Goal: Navigation & Orientation: Find specific page/section

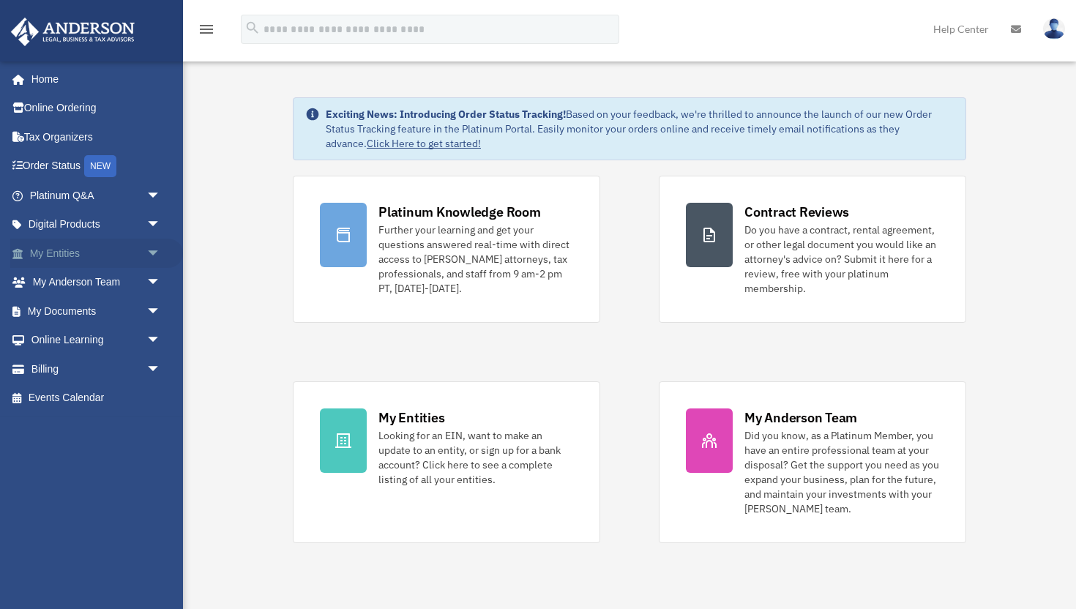
click at [158, 242] on span "arrow_drop_down" at bounding box center [160, 254] width 29 height 30
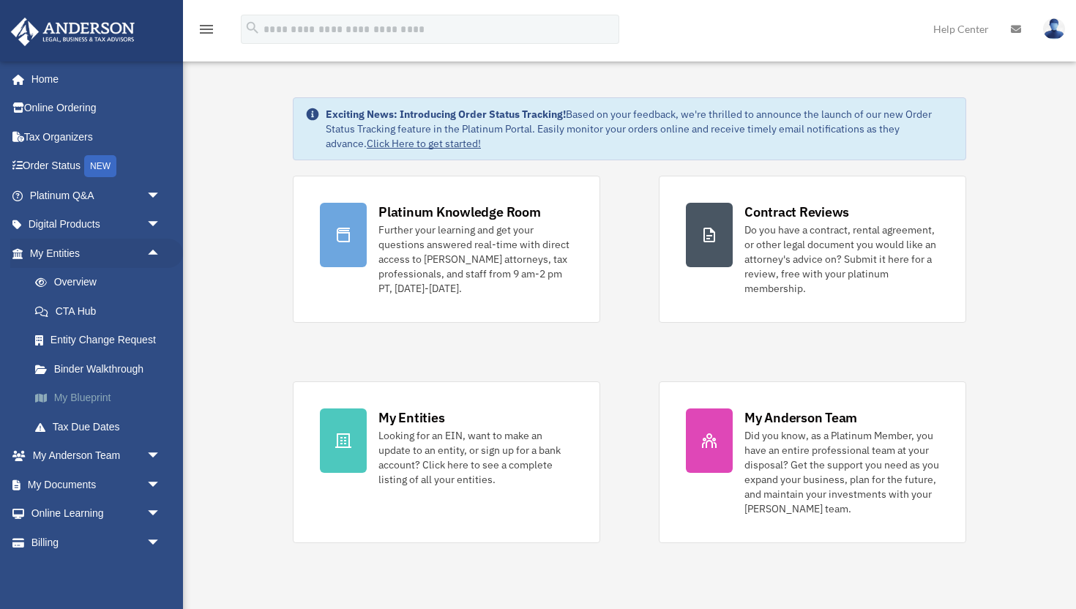
click at [72, 395] on link "My Blueprint" at bounding box center [101, 398] width 163 height 29
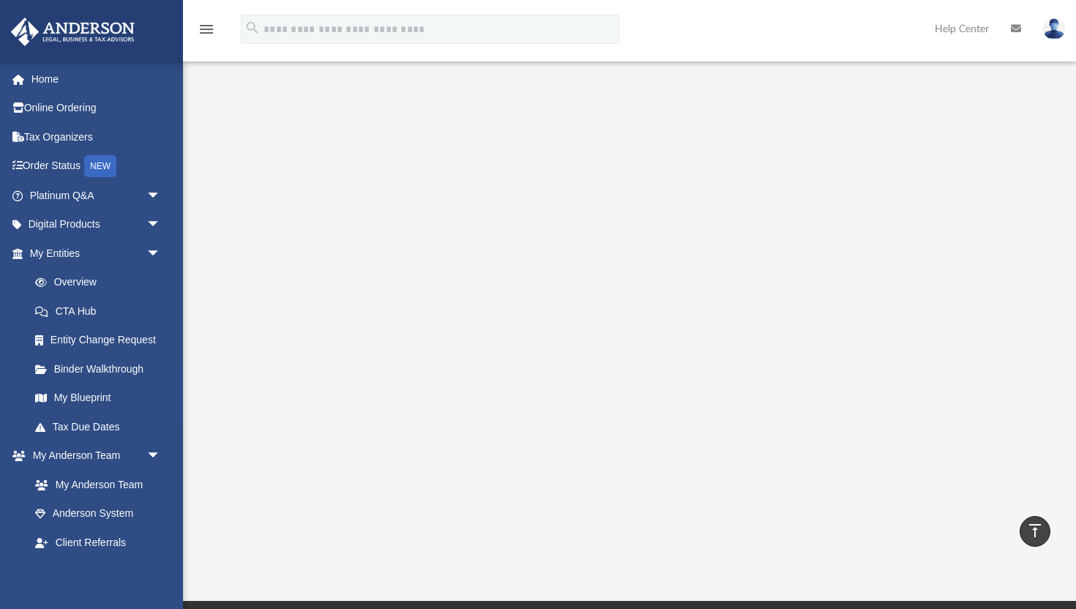
scroll to position [113, 0]
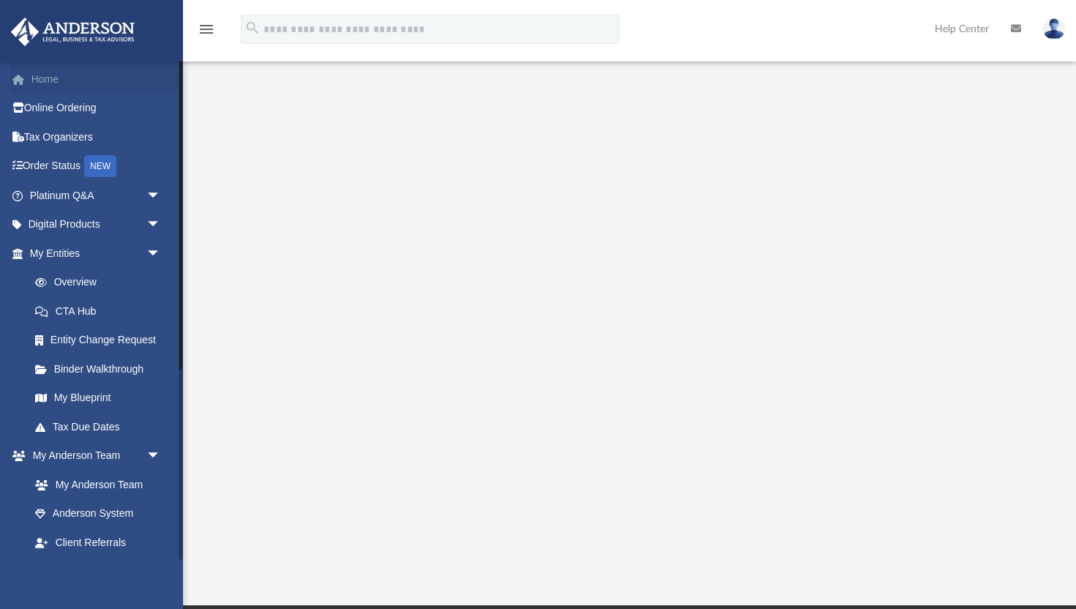
click at [62, 79] on link "Home" at bounding box center [96, 78] width 173 height 29
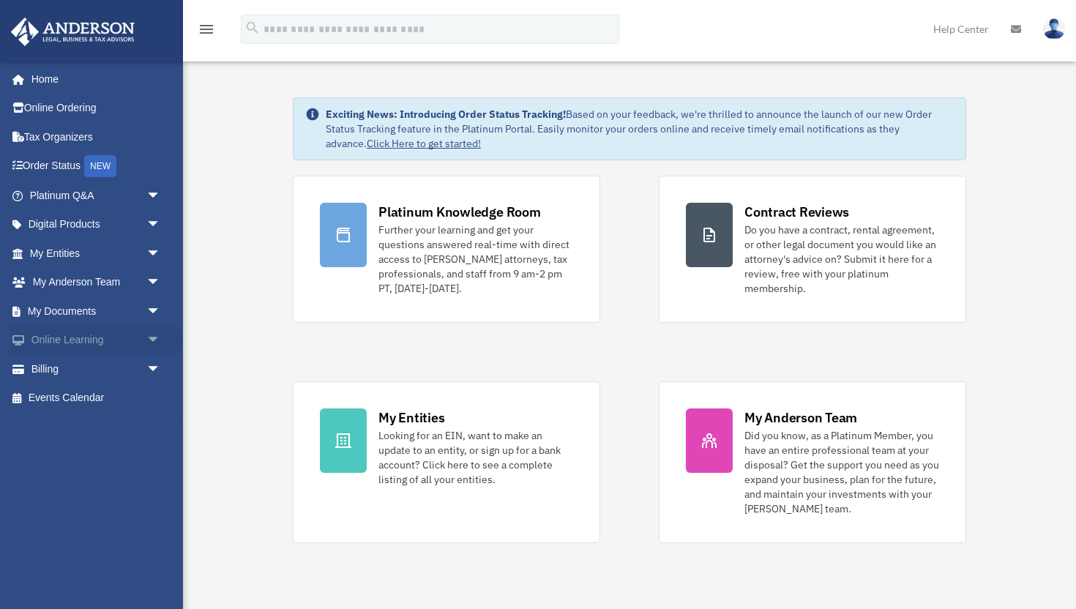
click at [154, 339] on span "arrow_drop_down" at bounding box center [160, 341] width 29 height 30
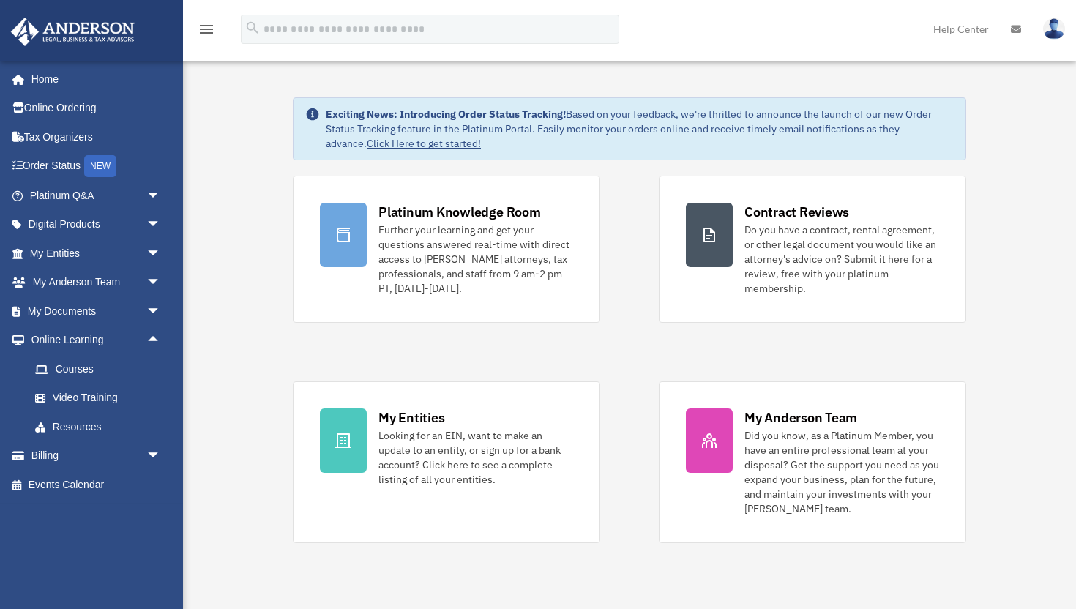
click at [92, 27] on img at bounding box center [73, 32] width 133 height 29
click at [154, 308] on span "arrow_drop_down" at bounding box center [160, 311] width 29 height 30
click at [111, 335] on link "Box" at bounding box center [101, 340] width 163 height 29
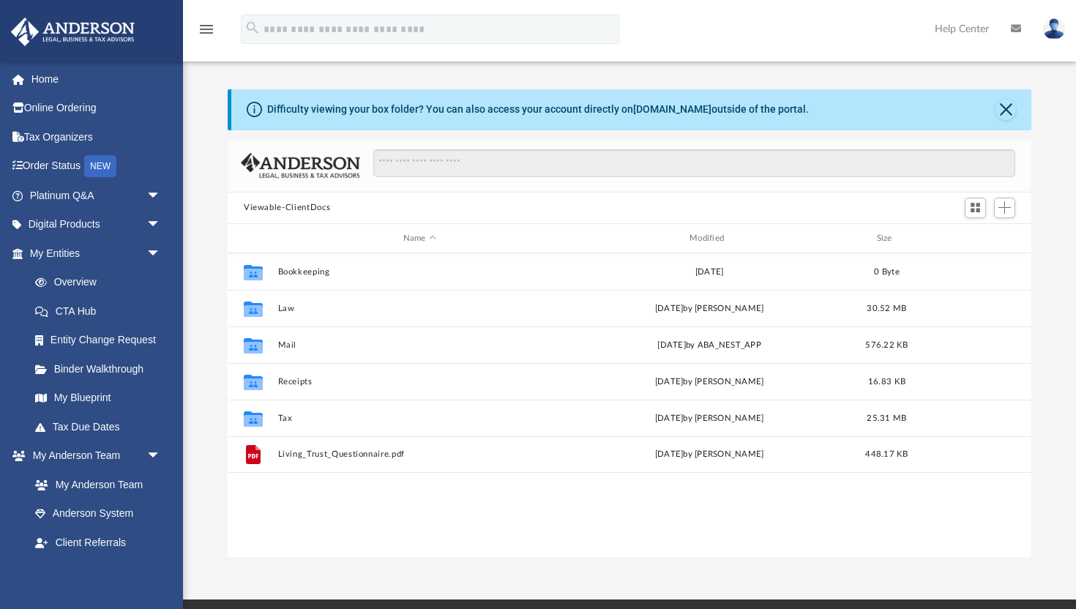
scroll to position [333, 804]
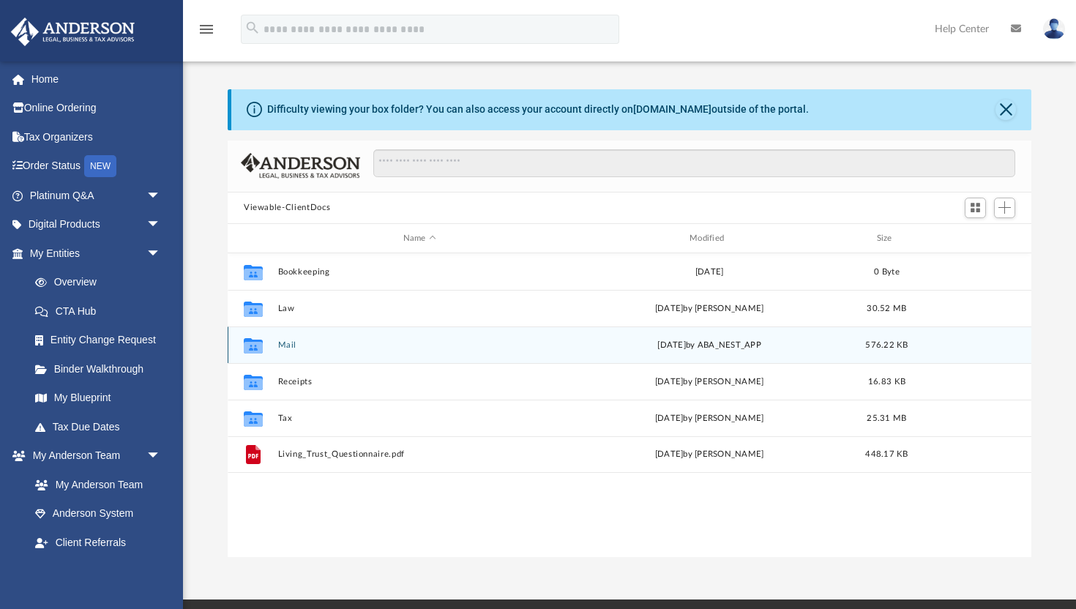
click at [288, 336] on div "Collaborated Folder Mail [DATE] by ABA_NEST_APP 576.22 KB" at bounding box center [630, 344] width 804 height 37
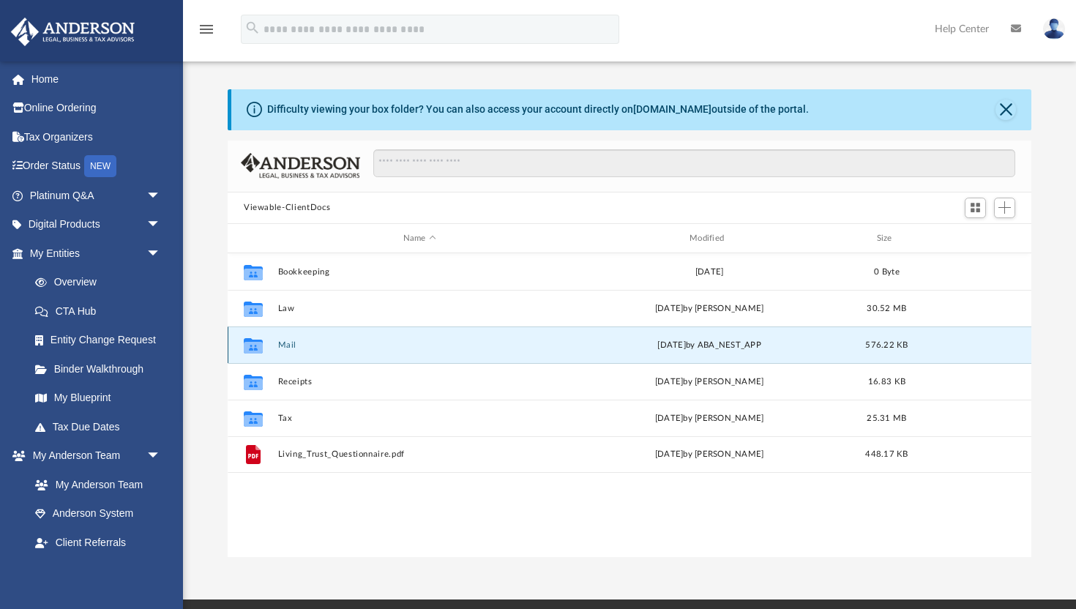
click at [288, 341] on button "Mail" at bounding box center [419, 345] width 283 height 10
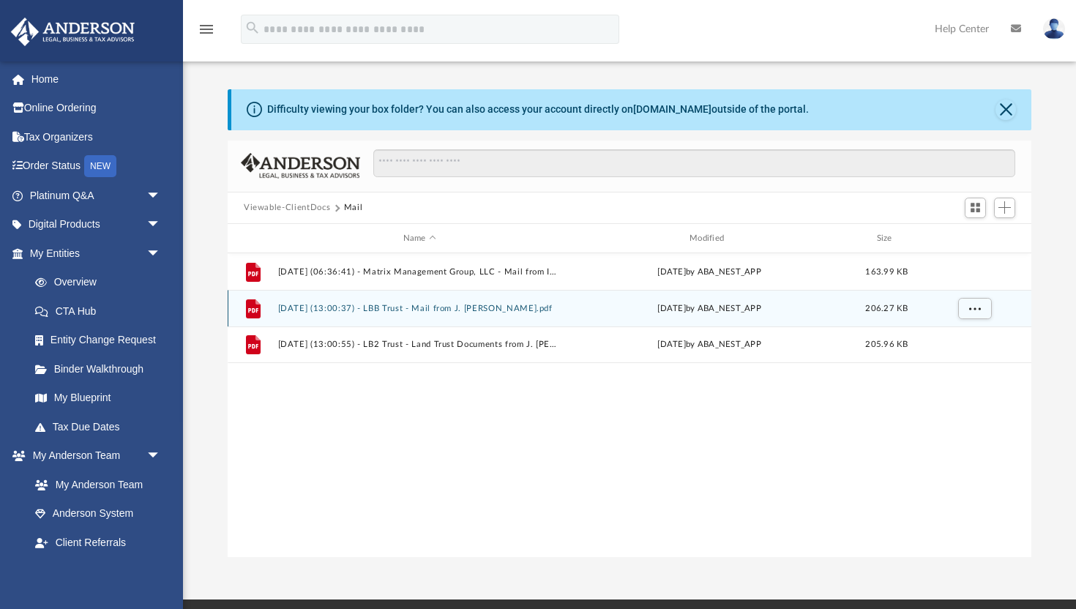
click at [359, 308] on button "[DATE] (13:00:37) - LBB Trust - Mail from J. [PERSON_NAME].pdf" at bounding box center [419, 309] width 283 height 10
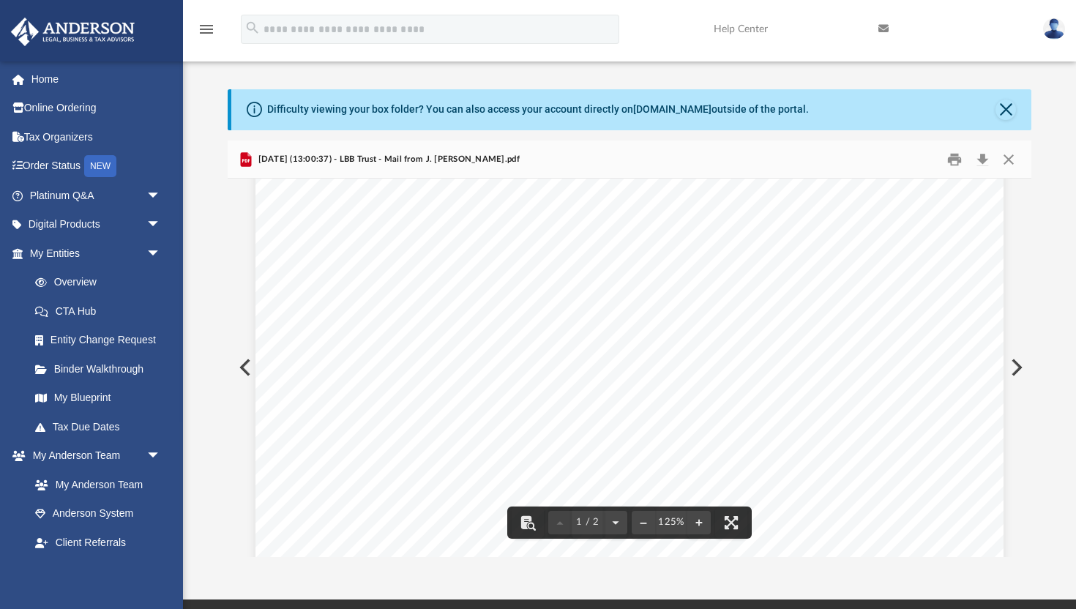
scroll to position [493, 0]
click at [1009, 110] on button "Close" at bounding box center [1006, 110] width 20 height 20
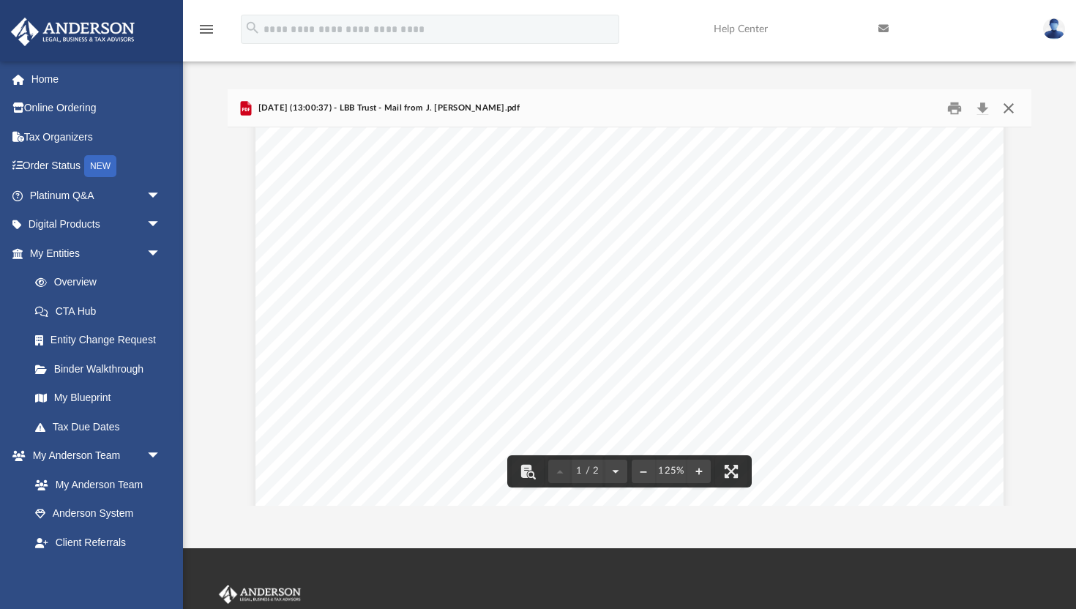
click at [1009, 104] on button "Close" at bounding box center [1009, 108] width 26 height 23
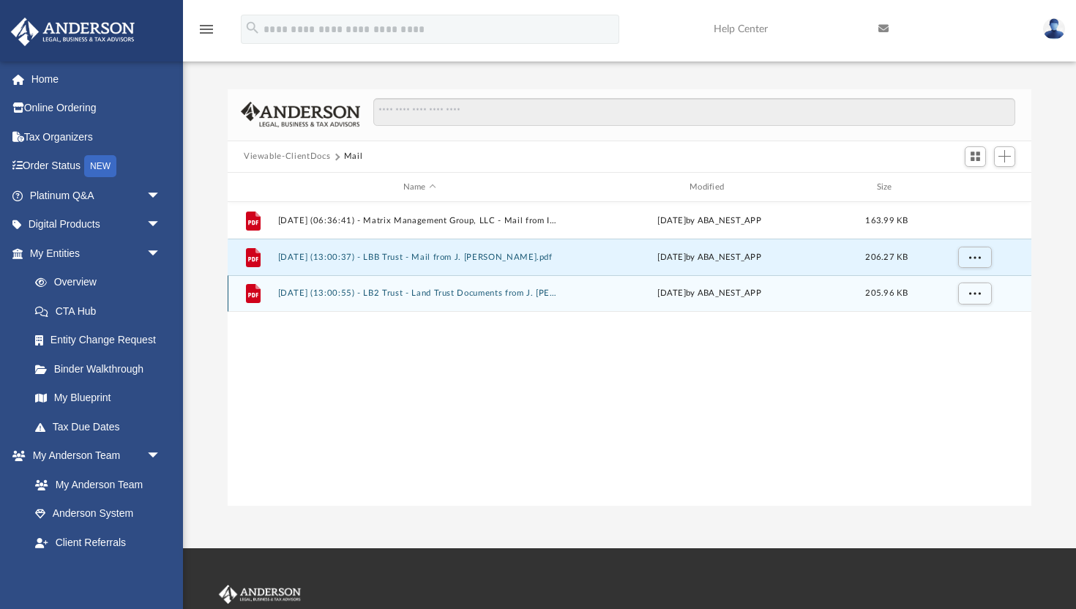
click at [489, 296] on button "[DATE] (13:00:55) - LB2 Trust - Land Trust Documents from J. [PERSON_NAME].pdf" at bounding box center [419, 294] width 283 height 10
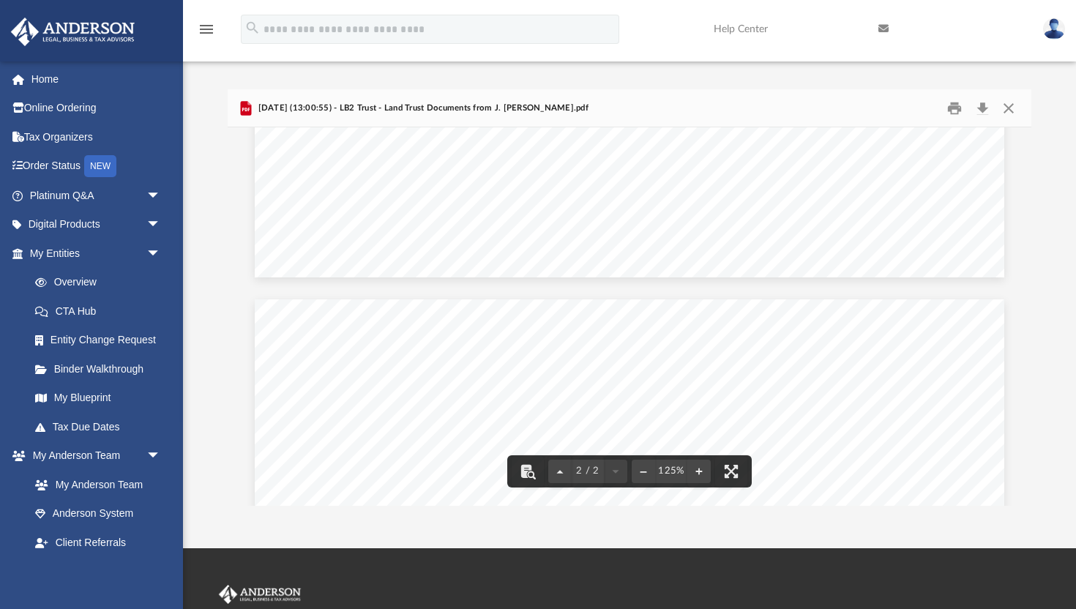
scroll to position [831, 0]
click at [1015, 102] on button "Close" at bounding box center [1009, 108] width 26 height 23
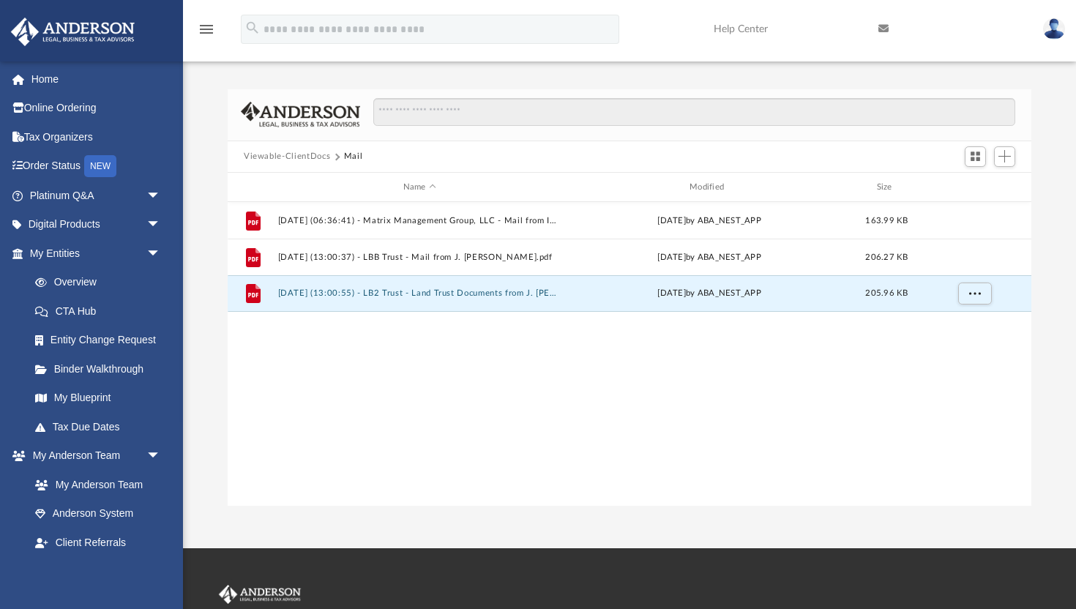
click at [324, 157] on button "Viewable-ClientDocs" at bounding box center [287, 156] width 86 height 13
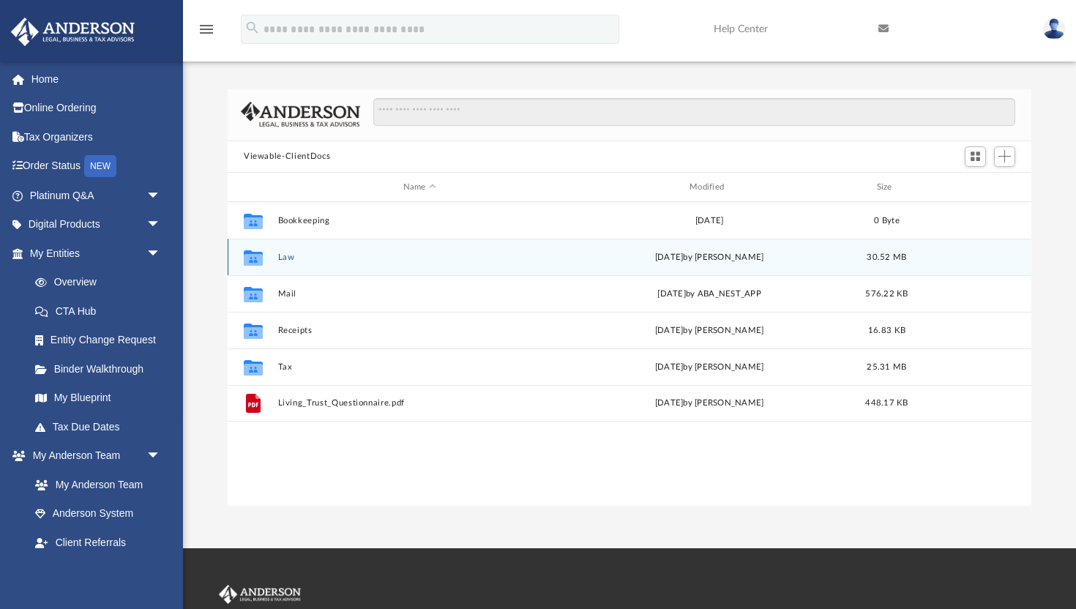
click at [290, 256] on button "Law" at bounding box center [419, 258] width 283 height 10
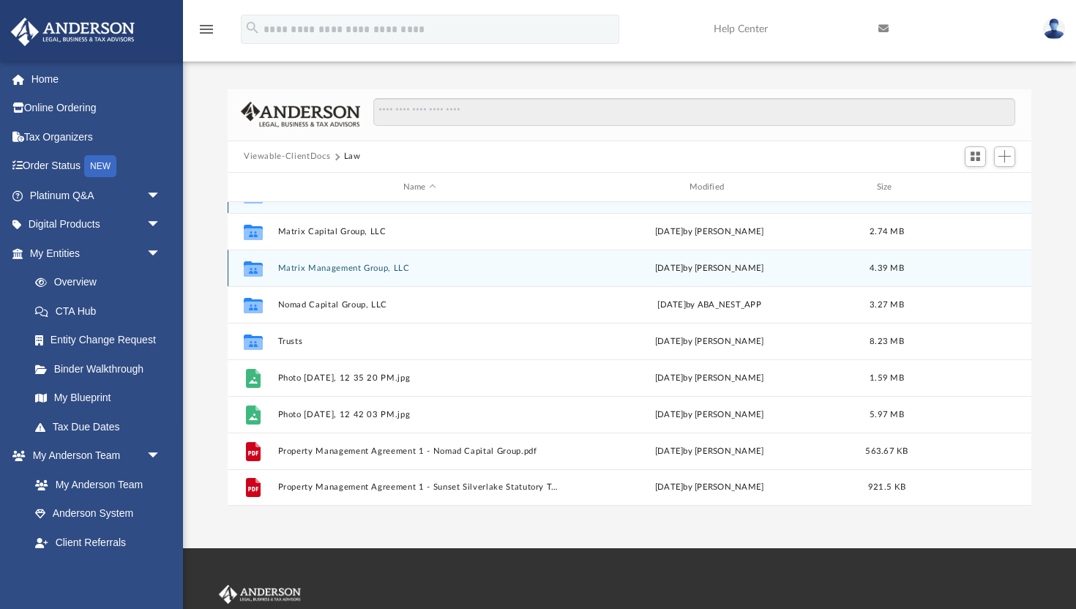
scroll to position [26, 0]
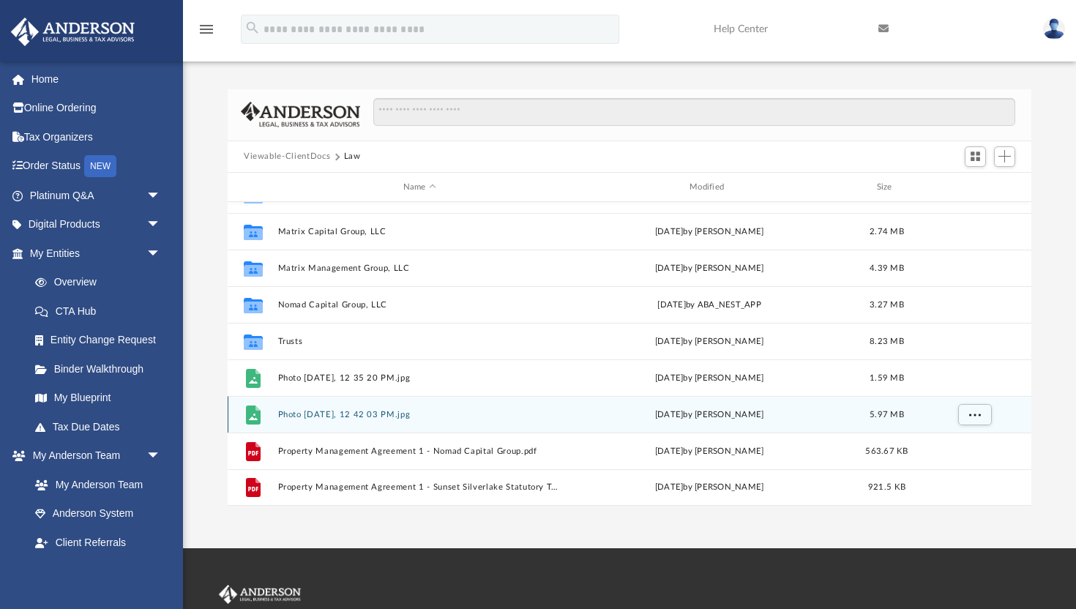
click at [316, 417] on button "Photo [DATE], 12 42 03 PM.jpg" at bounding box center [419, 415] width 283 height 10
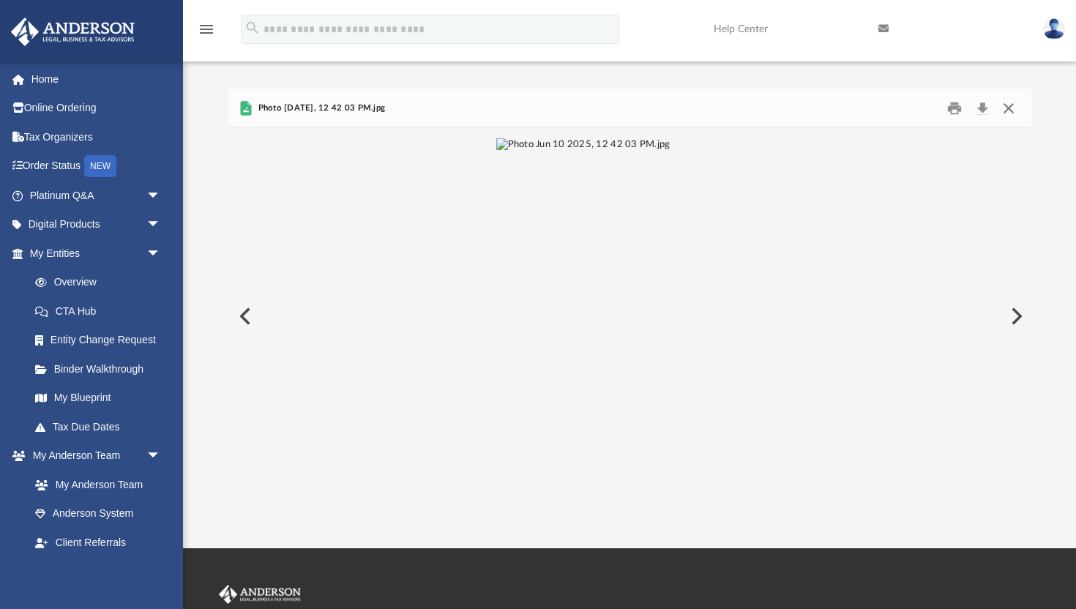
click at [1012, 112] on button "Close" at bounding box center [1009, 108] width 26 height 23
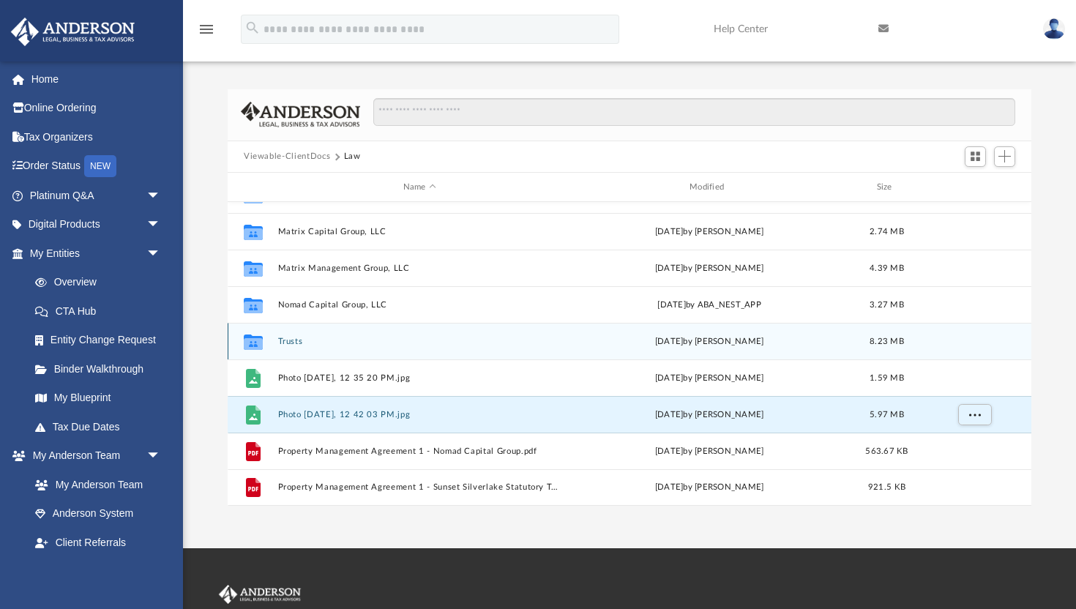
click at [286, 341] on button "Trusts" at bounding box center [419, 342] width 283 height 10
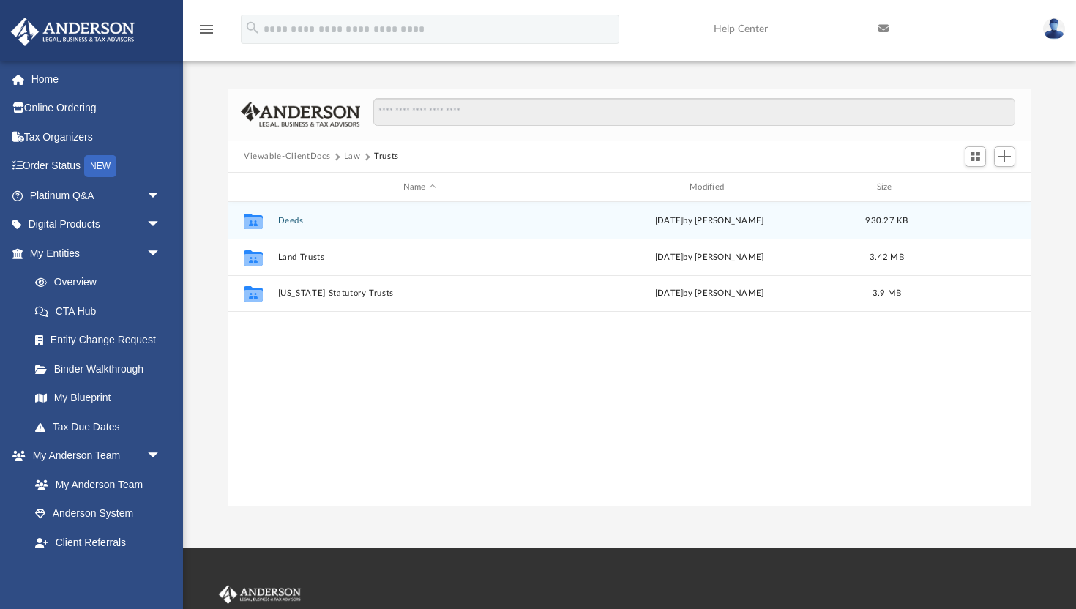
scroll to position [0, 0]
click at [289, 220] on button "Deeds" at bounding box center [419, 221] width 283 height 10
click at [392, 221] on button "Deed - [STREET_ADDRESS]" at bounding box center [419, 221] width 283 height 10
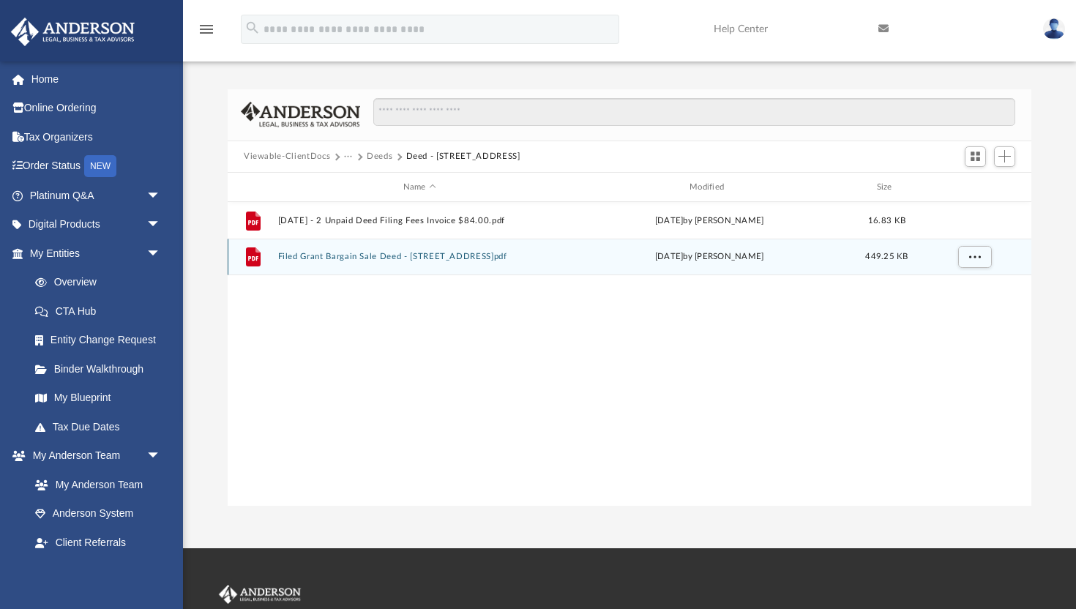
click at [385, 258] on button "Filed Grant Bargain Sale Deed - [STREET_ADDRESS]pdf" at bounding box center [419, 258] width 283 height 10
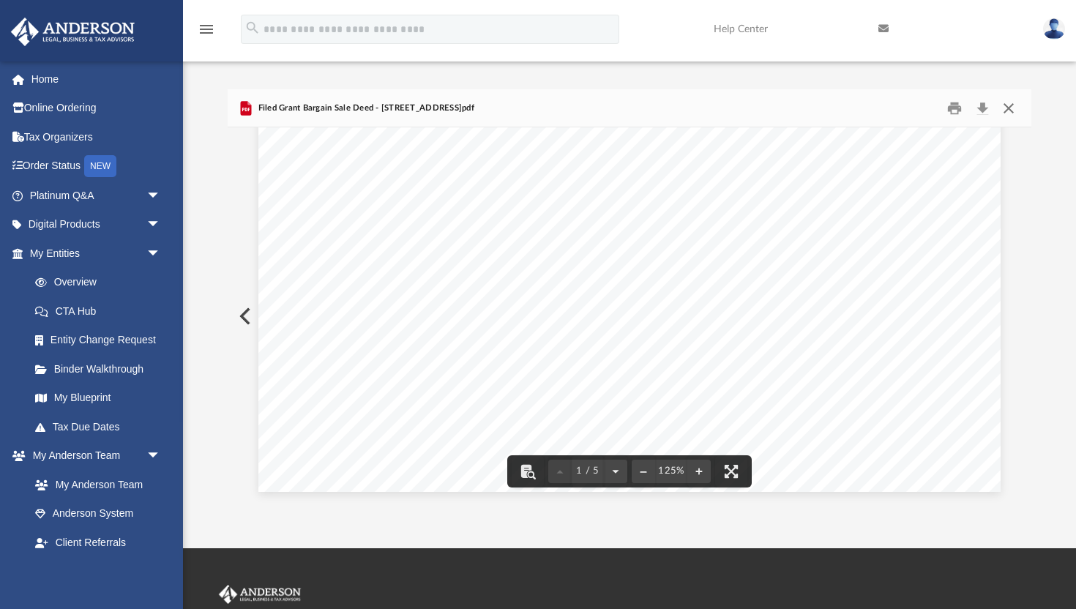
scroll to position [669, 0]
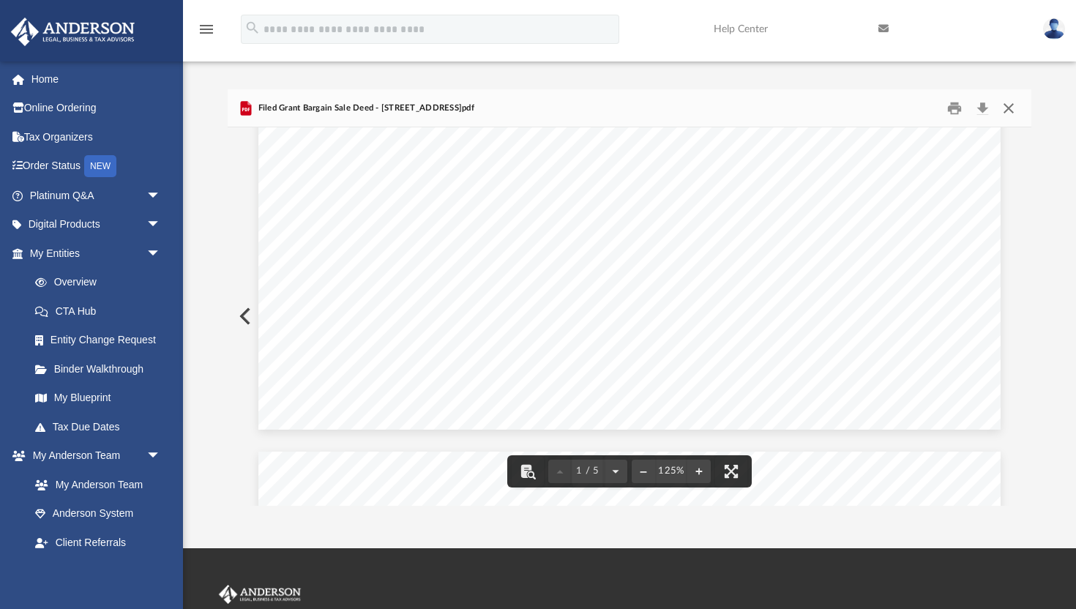
click at [1014, 114] on button "Close" at bounding box center [1009, 108] width 26 height 23
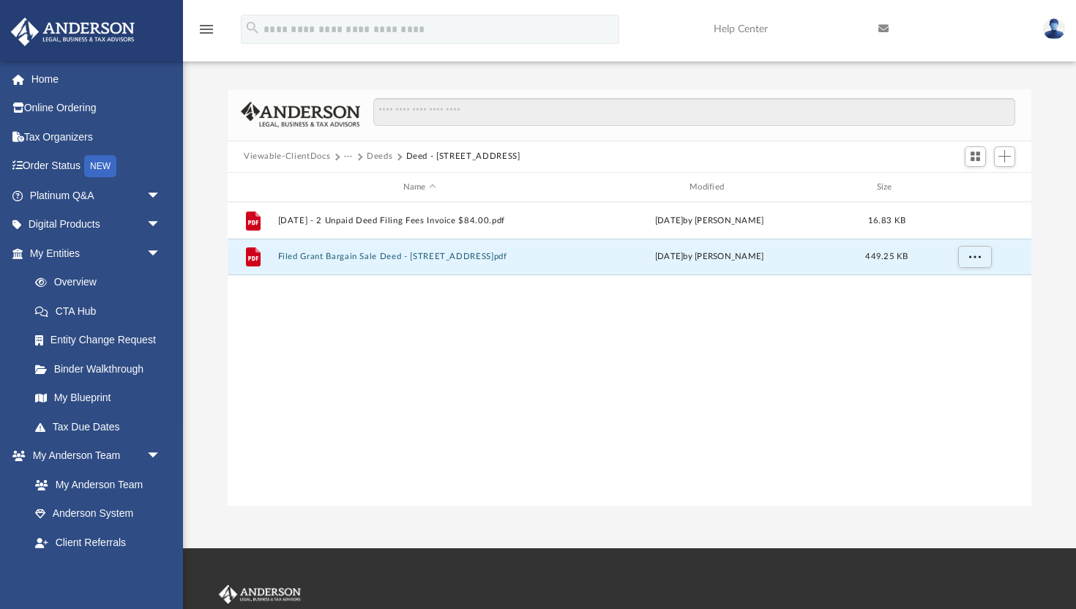
click at [382, 156] on button "Deeds" at bounding box center [380, 156] width 26 height 13
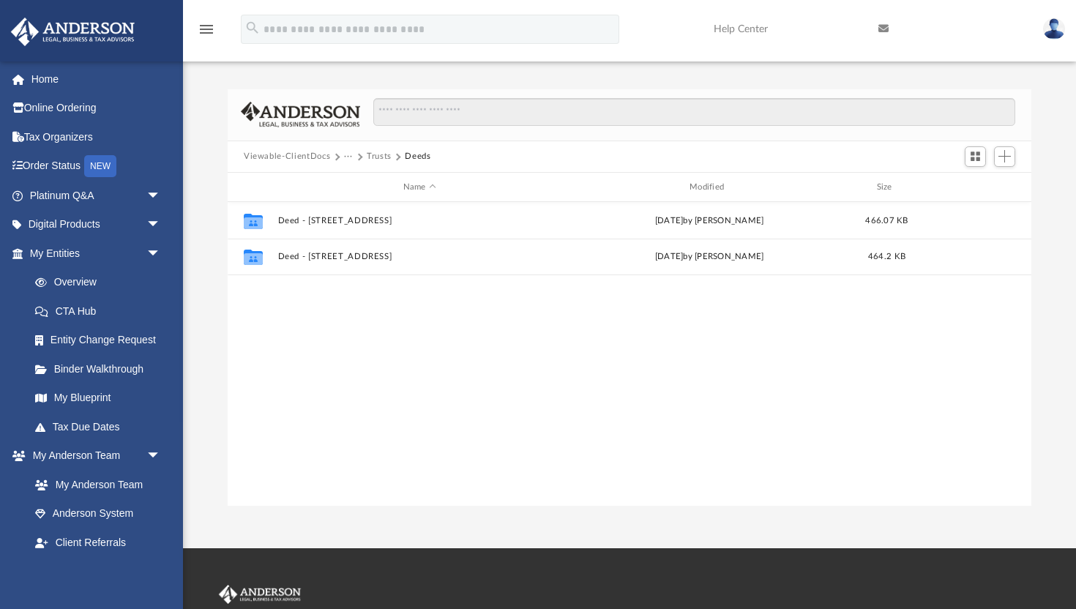
click at [379, 158] on button "Trusts" at bounding box center [379, 156] width 25 height 13
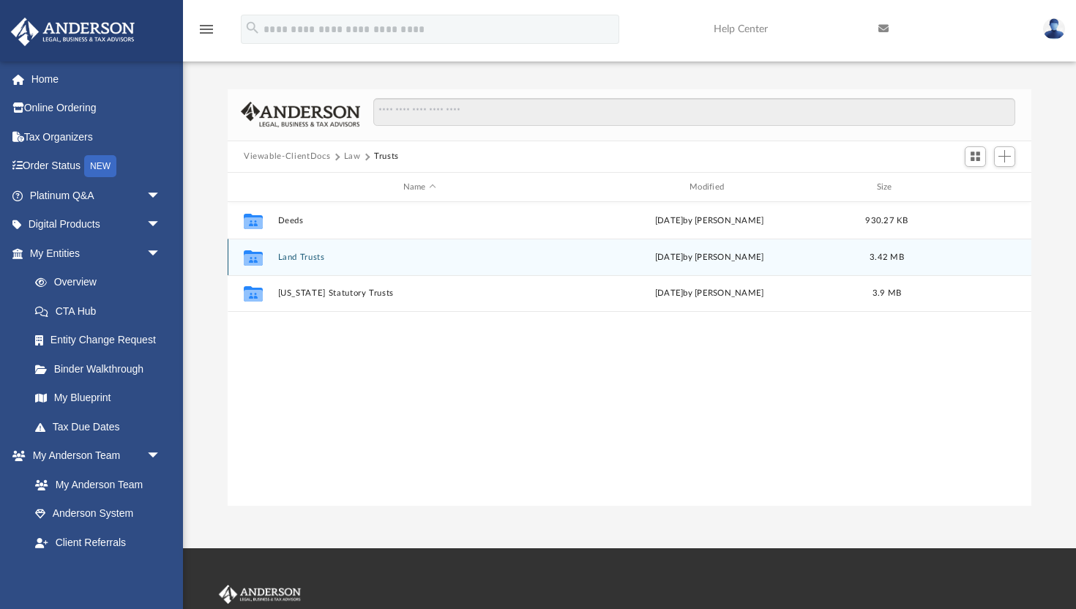
click at [295, 258] on button "Land Trusts" at bounding box center [419, 258] width 283 height 10
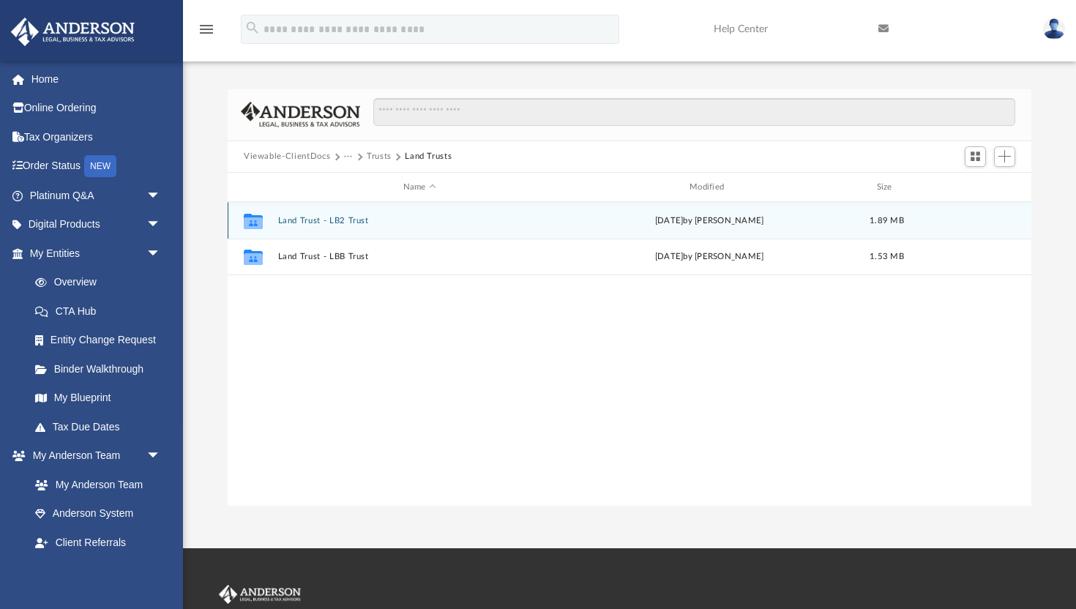
click at [355, 223] on button "Land Trust - LB2 Trust" at bounding box center [419, 221] width 283 height 10
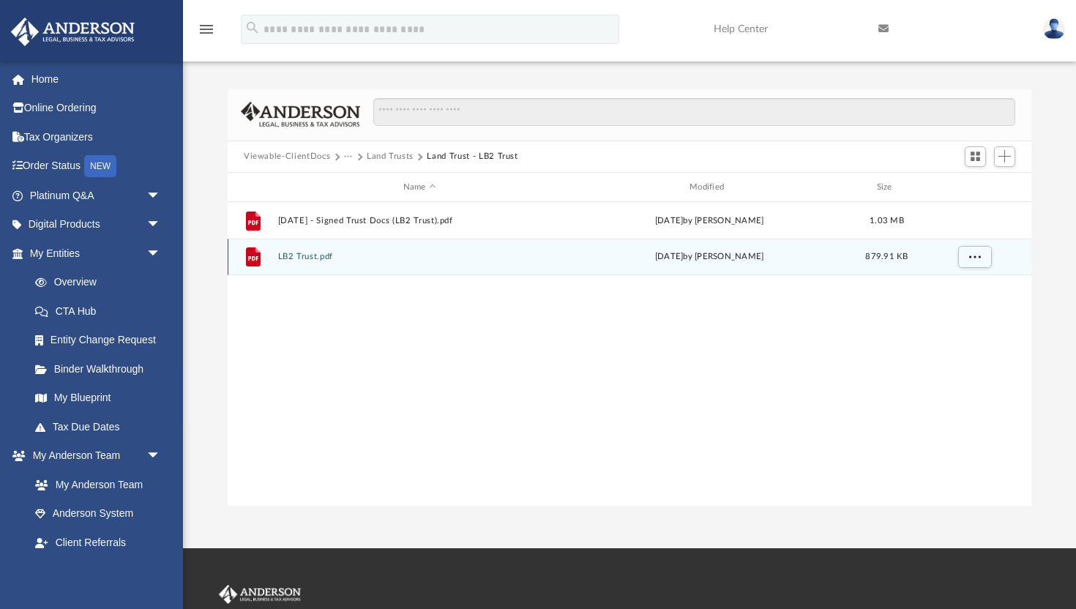
click at [312, 255] on button "LB2 Trust.pdf" at bounding box center [419, 258] width 283 height 10
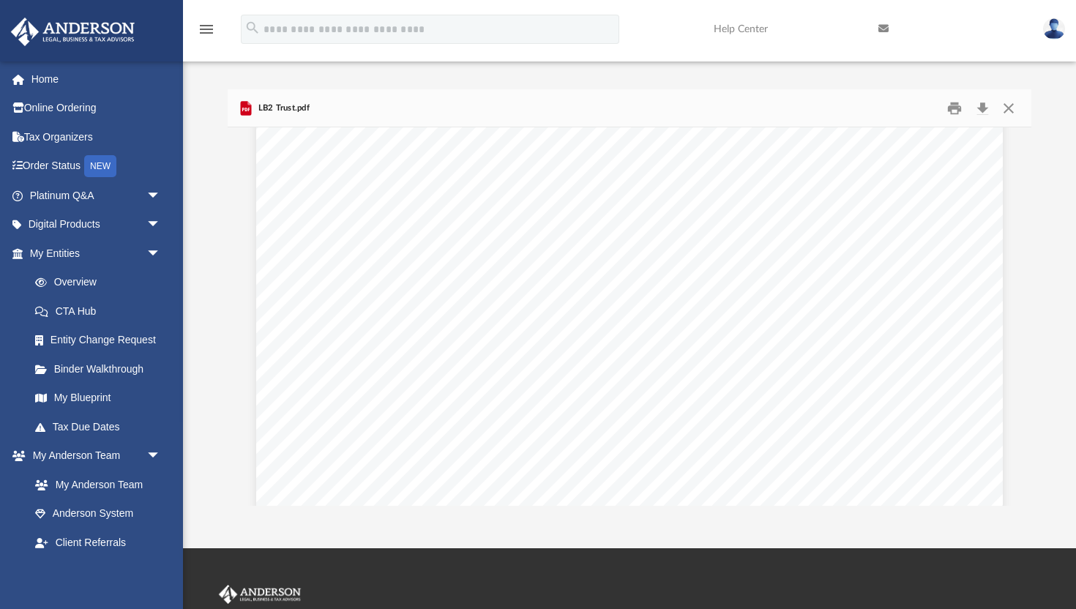
scroll to position [1214, 0]
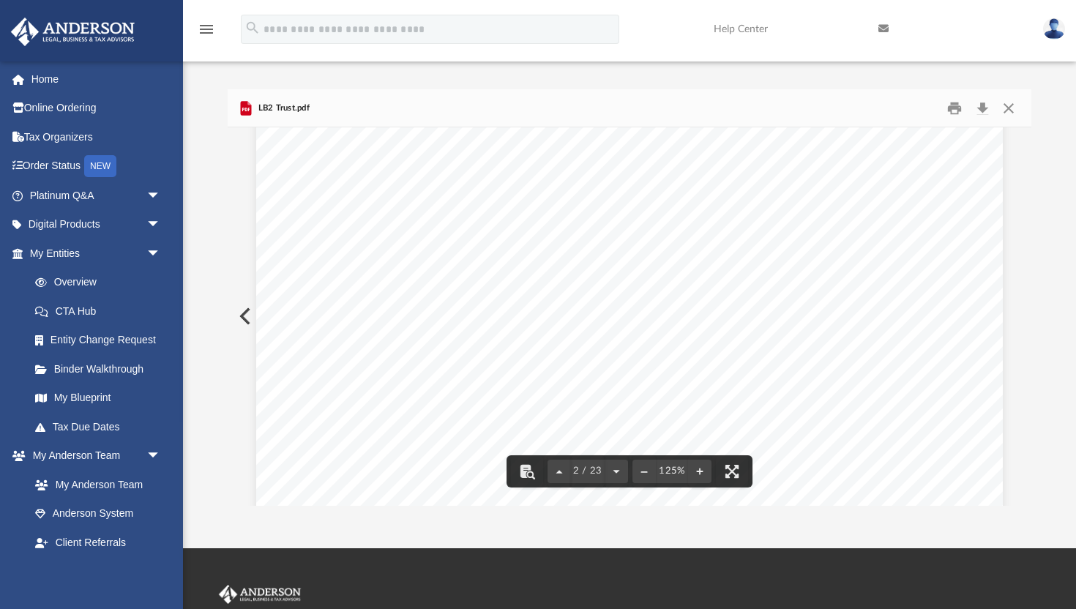
click at [554, 316] on span "name. Homestead exemptions protect your residence from creditors and can cap yo…" at bounding box center [656, 319] width 551 height 13
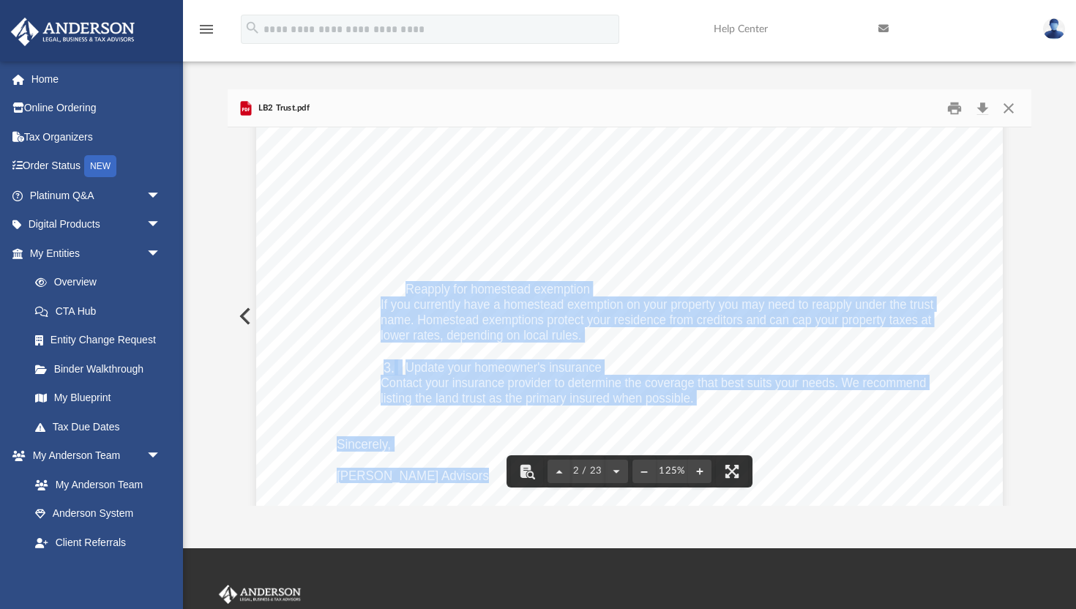
drag, startPoint x: 406, startPoint y: 288, endPoint x: 695, endPoint y: 400, distance: 310.1
click at [695, 400] on div "Dear [PERSON_NAME] [PERSON_NAME], Please review and sign your Residence Trust d…" at bounding box center [629, 392] width 747 height 966
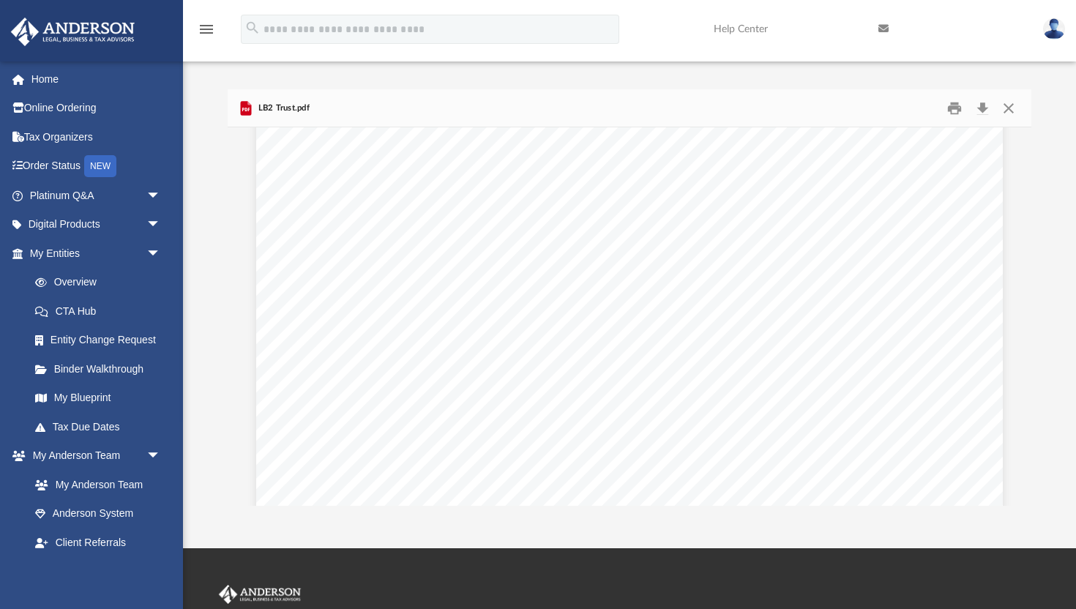
scroll to position [22076, 0]
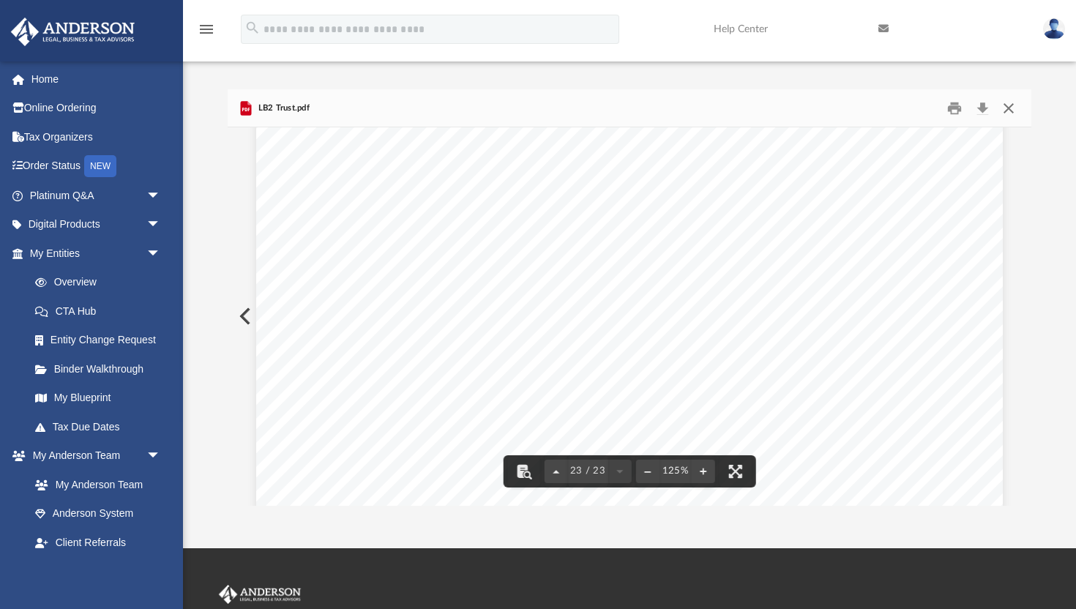
click at [1015, 111] on button "Close" at bounding box center [1009, 108] width 26 height 23
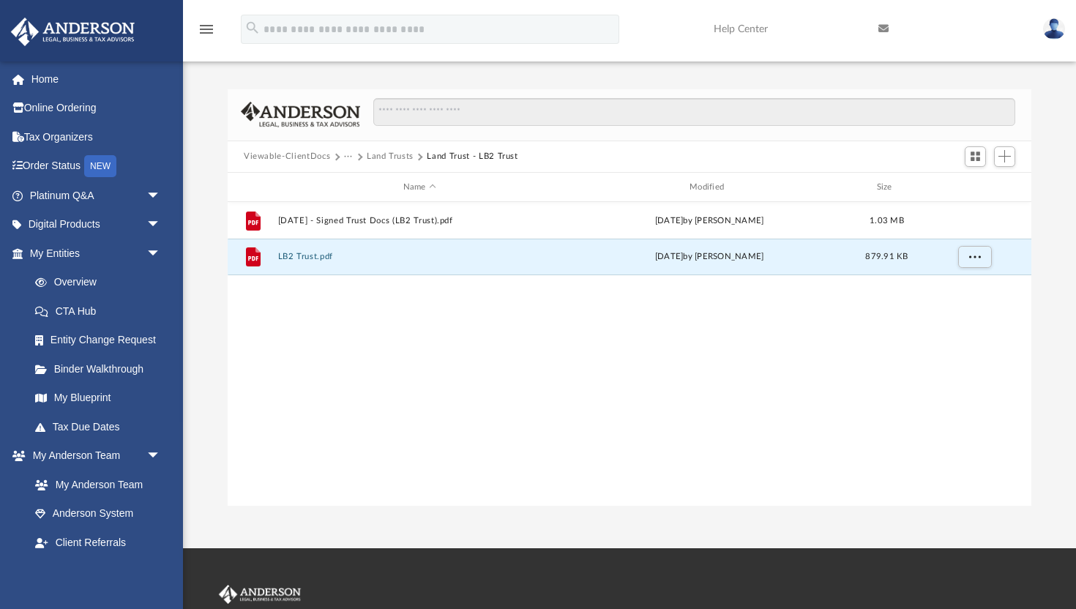
click at [447, 294] on div "File [DATE] - Signed Trust Docs (LB2 Trust).pdf [DATE] by [PERSON_NAME] 1.03 MB…" at bounding box center [630, 354] width 804 height 304
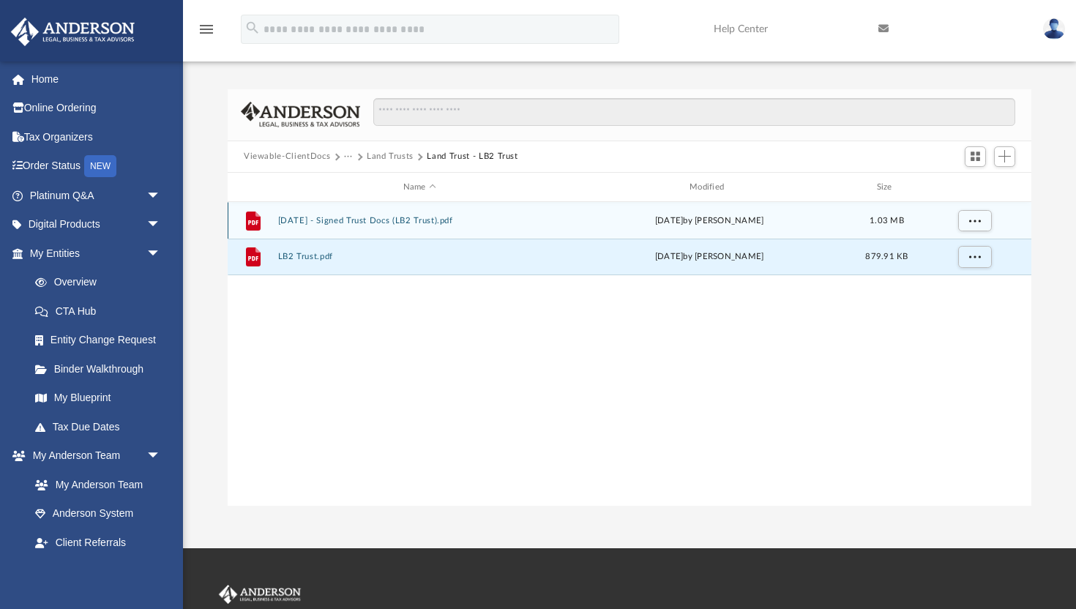
click at [433, 223] on button "[DATE] - Signed Trust Docs (LB2 Trust).pdf" at bounding box center [419, 221] width 283 height 10
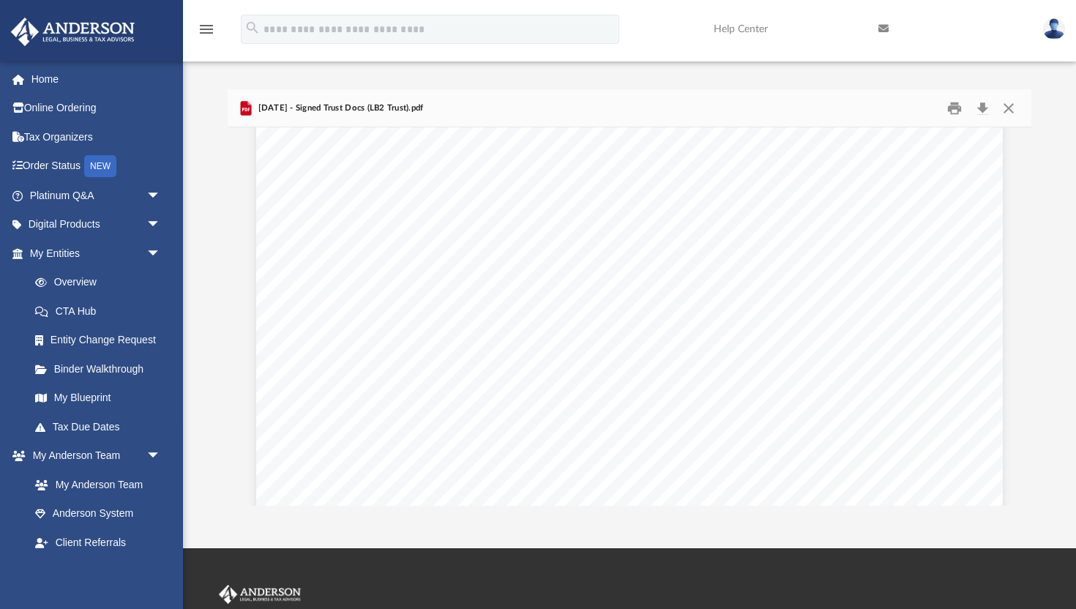
scroll to position [22015, 0]
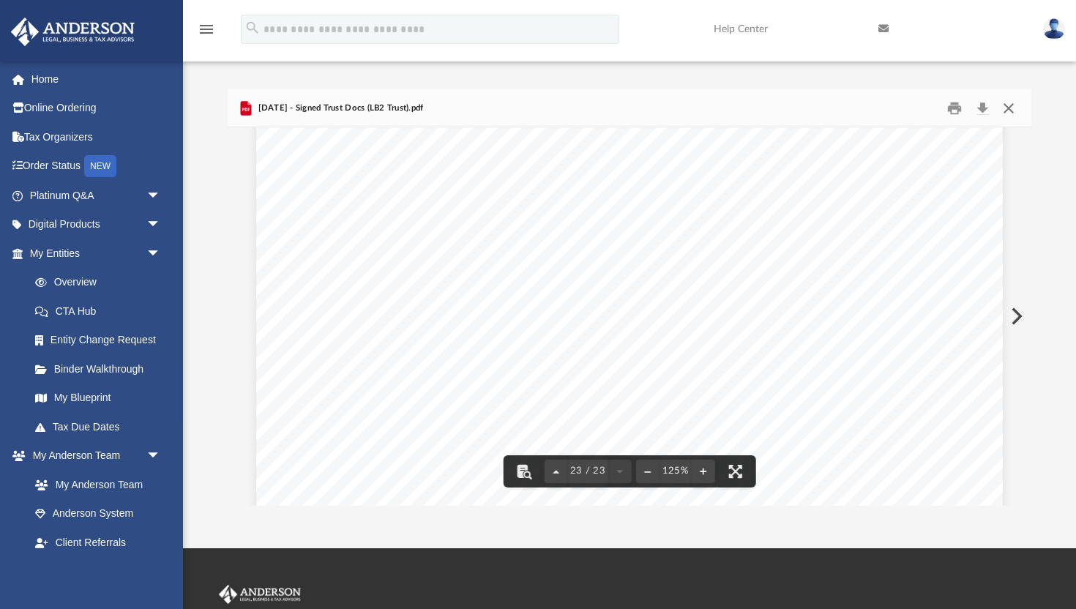
click at [1014, 105] on button "Close" at bounding box center [1009, 108] width 26 height 23
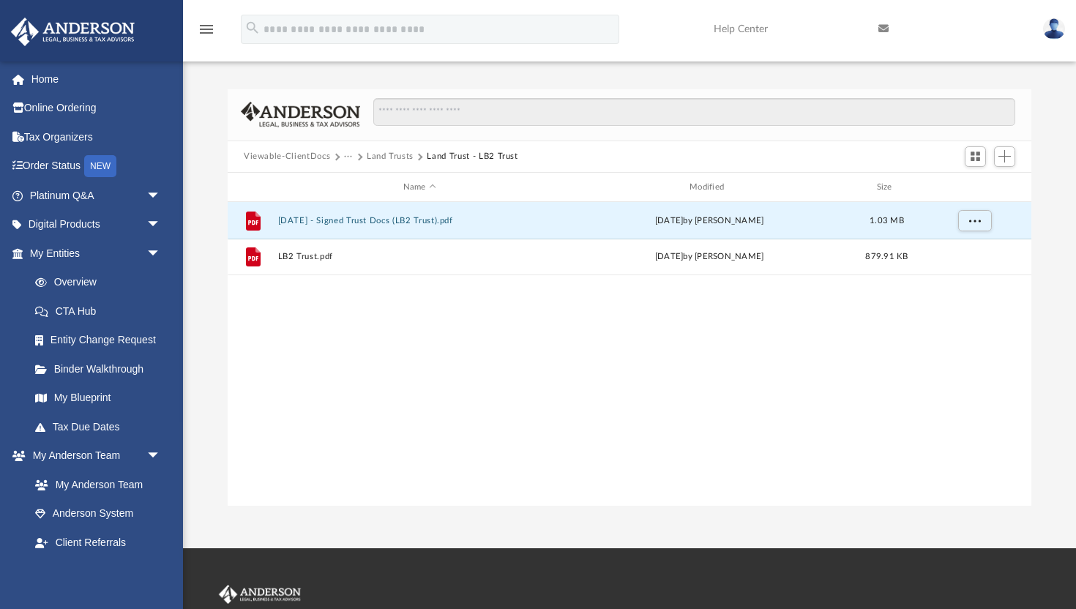
click at [391, 162] on button "Land Trusts" at bounding box center [390, 156] width 47 height 13
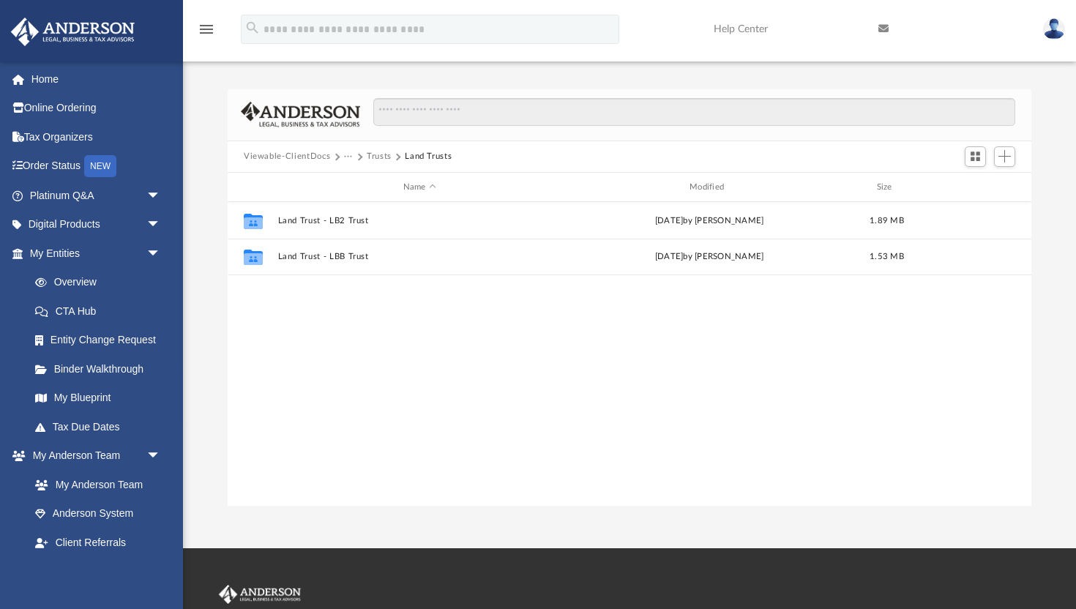
click at [517, 313] on div "Collaborated Folder Land Trust - LB2 Trust [DATE] by [PERSON_NAME] 1.89 MB Coll…" at bounding box center [630, 354] width 804 height 304
click at [379, 160] on button "Trusts" at bounding box center [379, 156] width 25 height 13
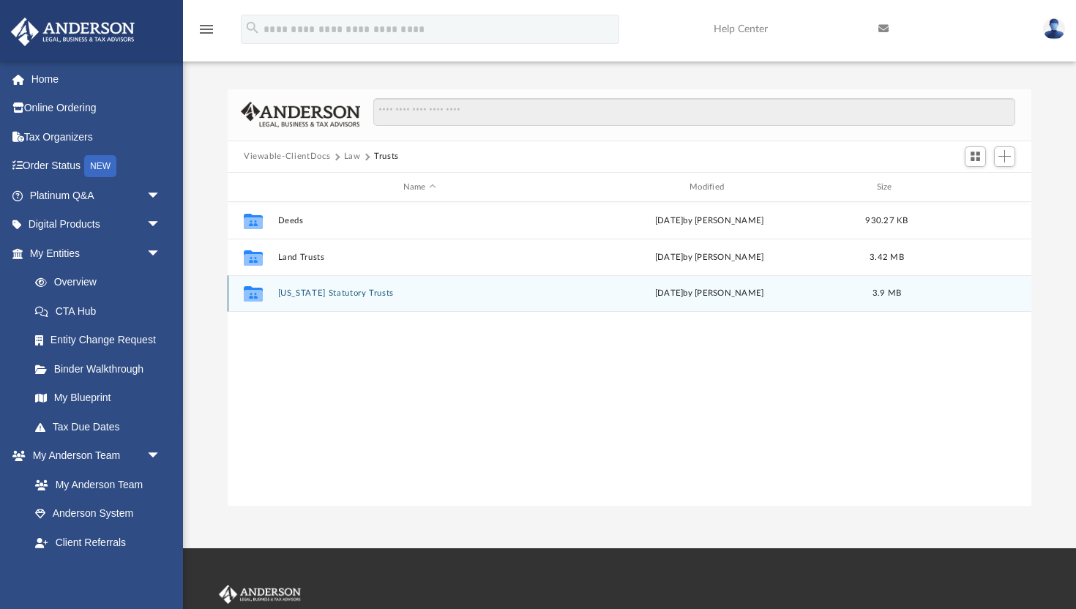
click at [306, 291] on button "[US_STATE] Statutory Trusts" at bounding box center [419, 294] width 283 height 10
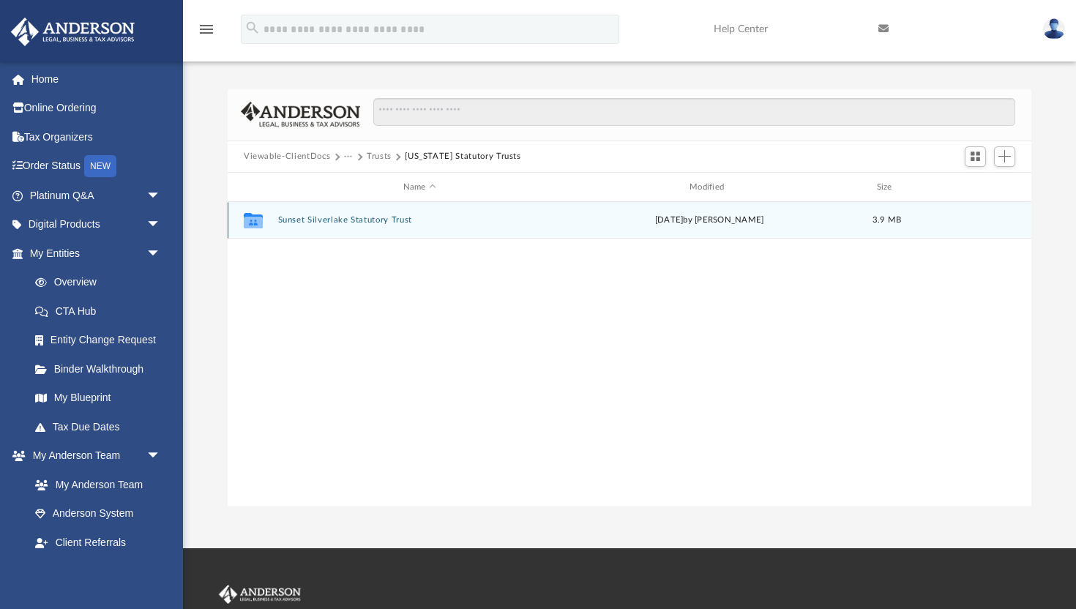
click at [386, 222] on button "Sunset Silverlake Statutory Trust" at bounding box center [419, 221] width 283 height 10
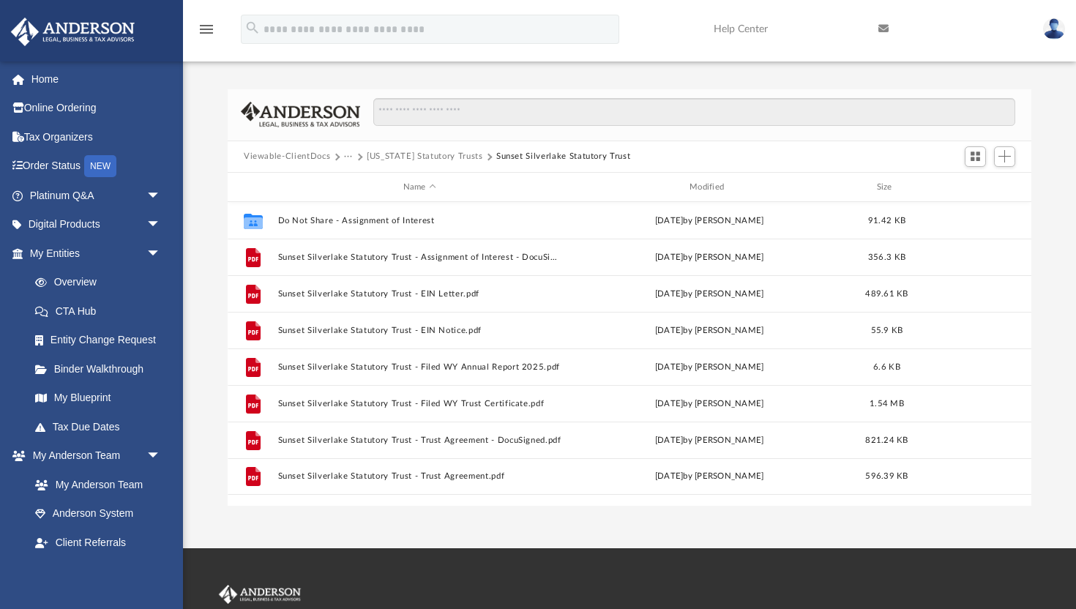
click at [379, 156] on button "[US_STATE] Statutory Trusts" at bounding box center [425, 156] width 116 height 13
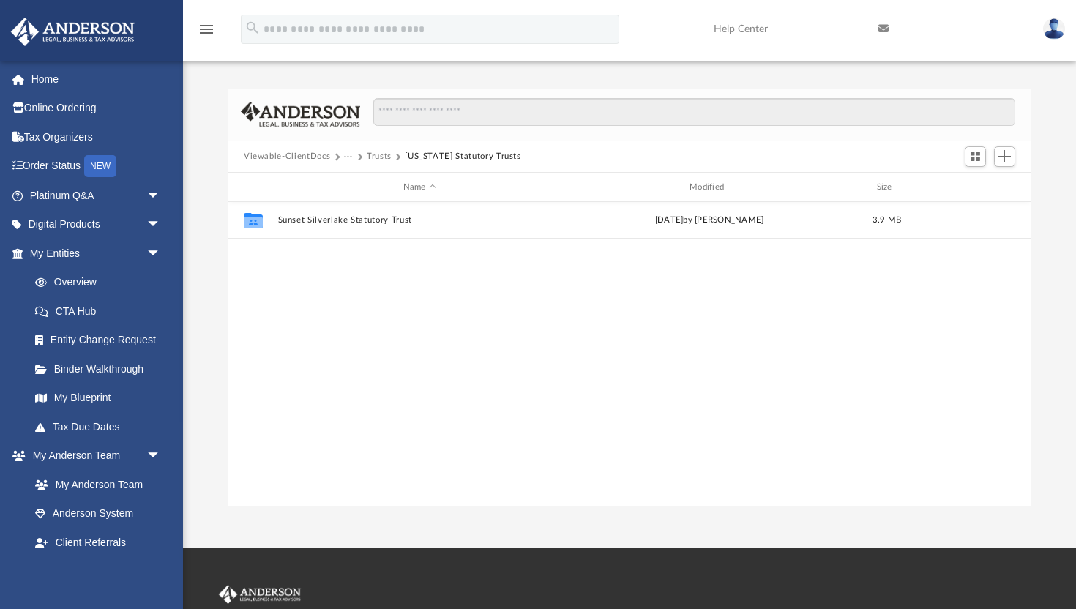
click at [372, 156] on button "Trusts" at bounding box center [379, 156] width 25 height 13
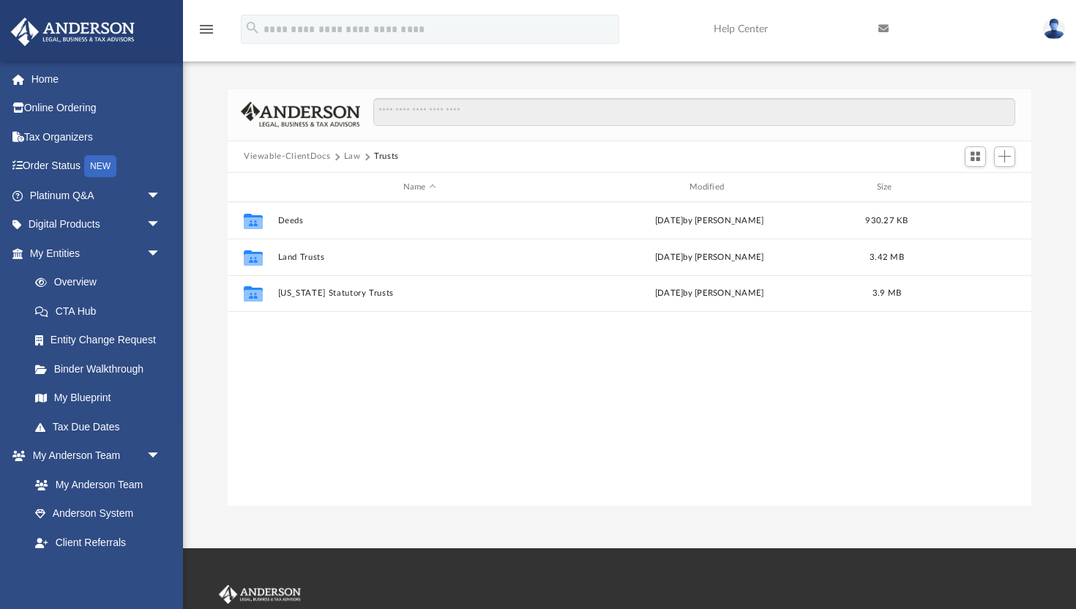
click at [351, 159] on button "Law" at bounding box center [352, 156] width 17 height 13
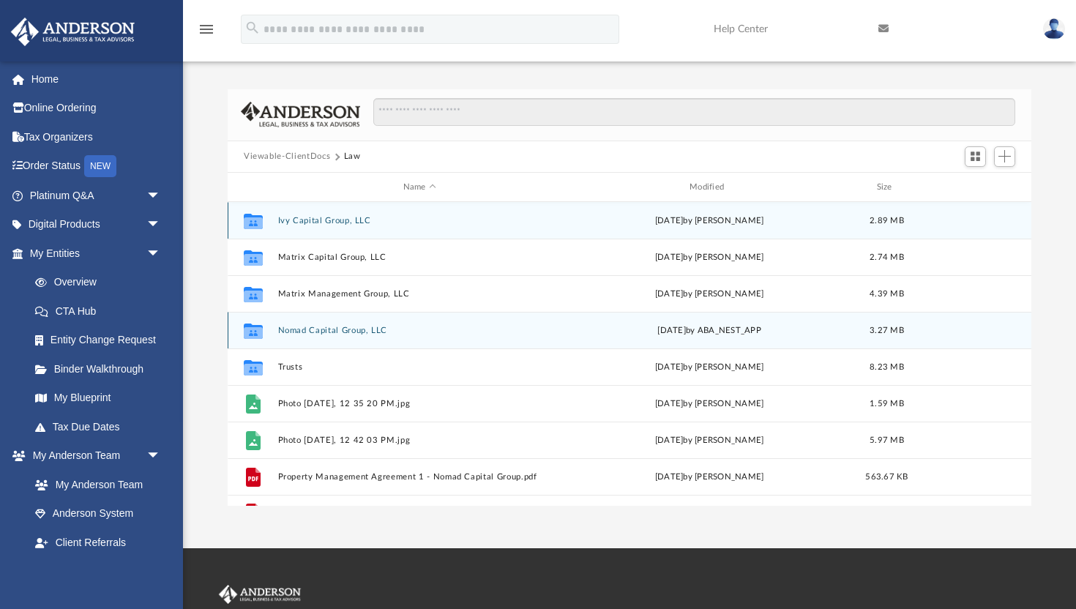
scroll to position [0, 0]
